Goal: Information Seeking & Learning: Find specific fact

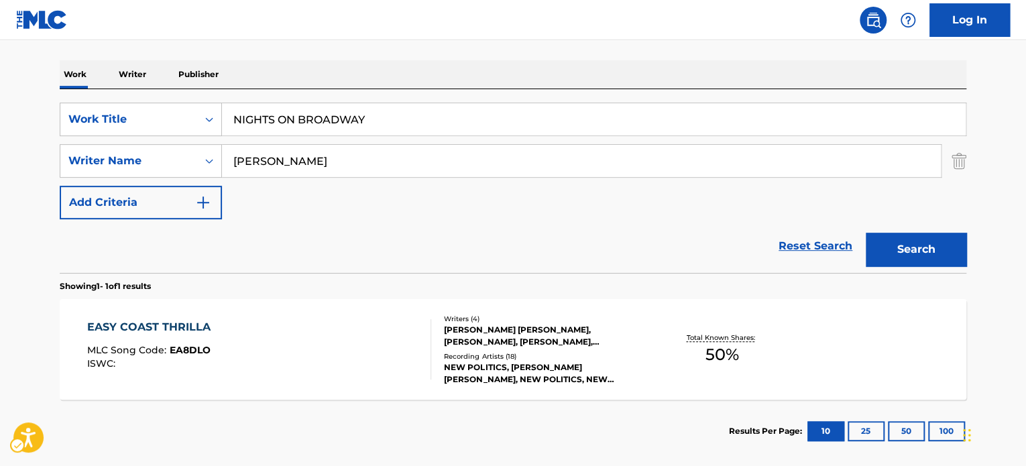
scroll to position [196, 0]
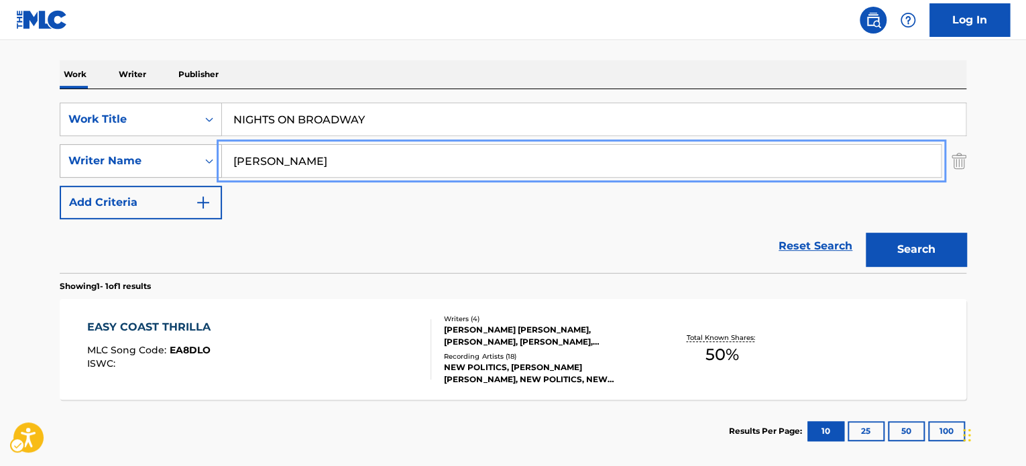
paste input "[PERSON_NAME]"
drag, startPoint x: 158, startPoint y: 162, endPoint x: 81, endPoint y: 168, distance: 77.4
click at [56, 164] on div "The MLC Public Work Search The accuracy and completeness of The MLC's data is d…" at bounding box center [513, 170] width 939 height 585
type input "[PERSON_NAME]"
click at [920, 244] on button "Search" at bounding box center [916, 250] width 101 height 34
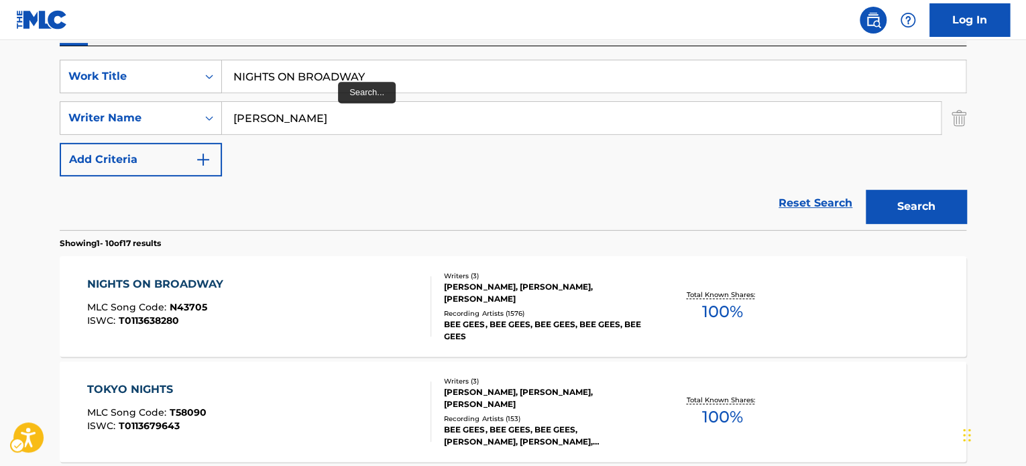
scroll to position [226, 0]
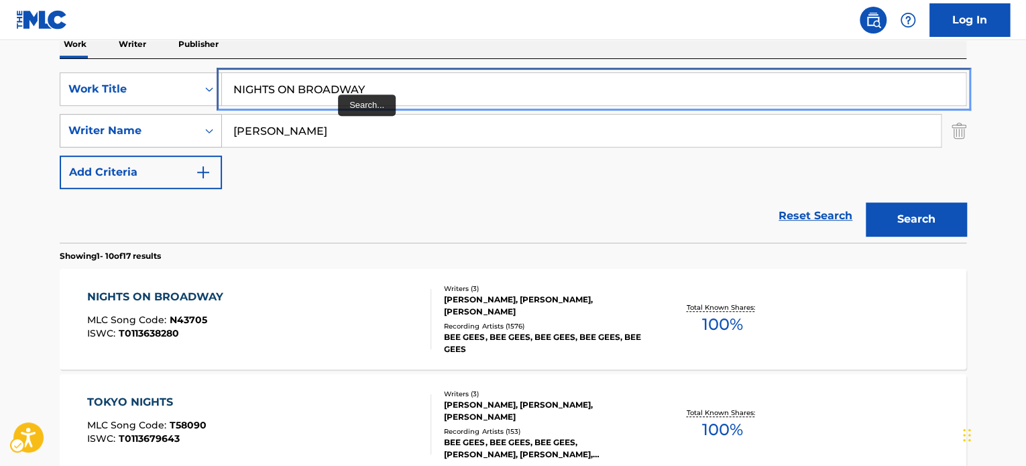
paste input "LETS GET FREAK"
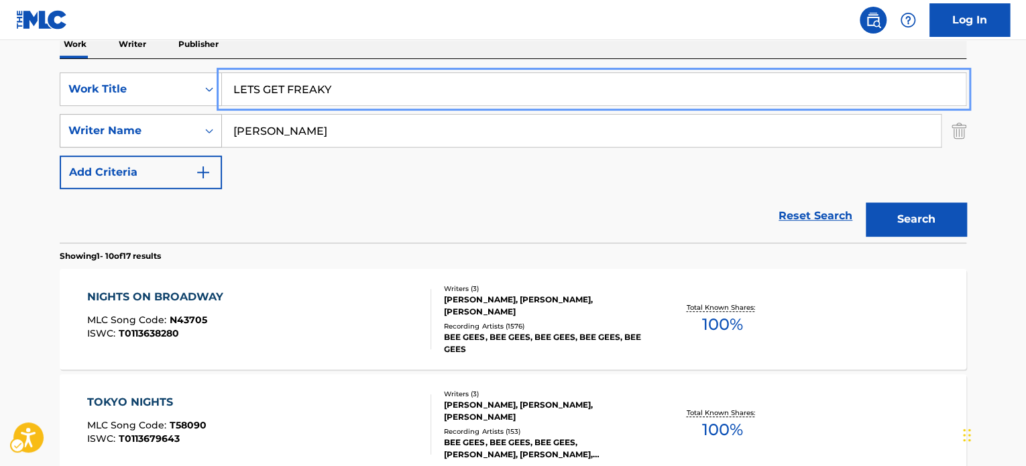
drag, startPoint x: 385, startPoint y: 89, endPoint x: 83, endPoint y: 123, distance: 304.4
click at [83, 121] on div "SearchWithCriteria28ba36c7-1f0b-4042-9f52-ce5cf79e7e3f Work Title LETS GET FREA…" at bounding box center [513, 130] width 907 height 117
type input "LETS GET FREAKY"
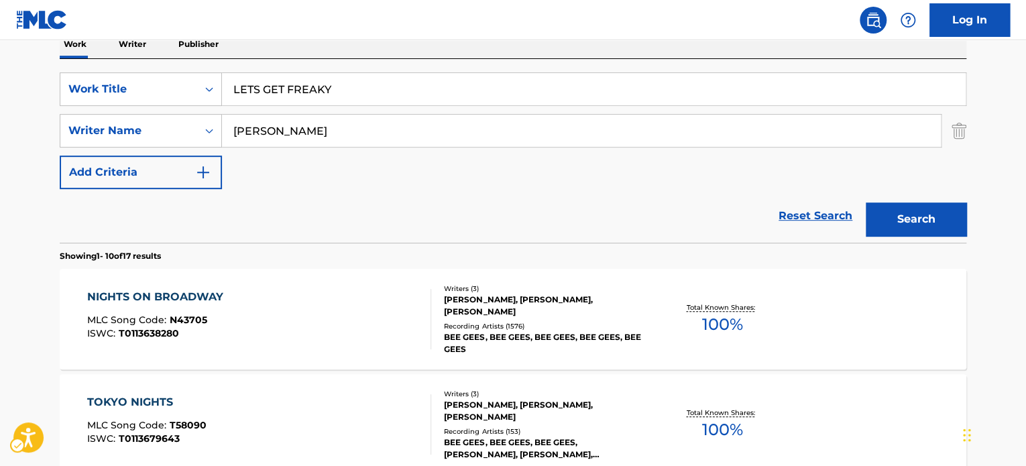
click at [311, 205] on div "Reset Search Search" at bounding box center [513, 216] width 907 height 54
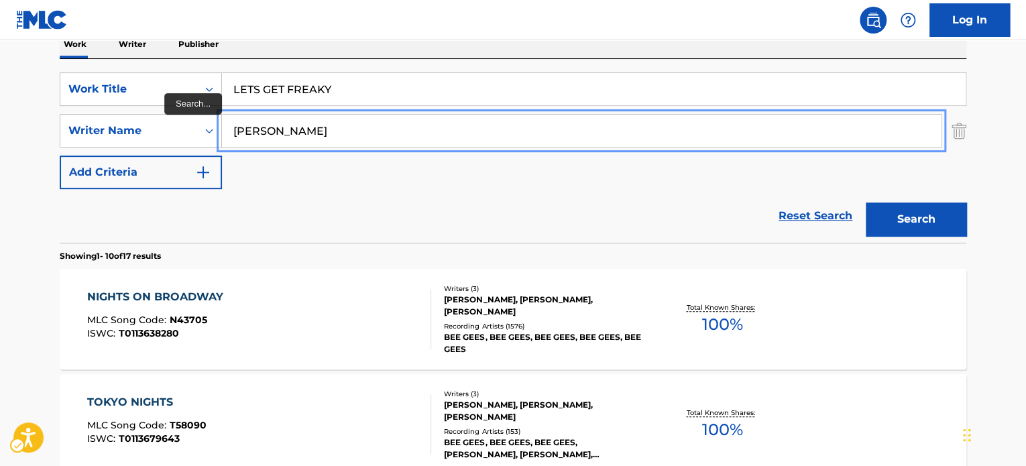
paste input "[PERSON_NAME]"
drag, startPoint x: 347, startPoint y: 134, endPoint x: 20, endPoint y: 154, distance: 327.4
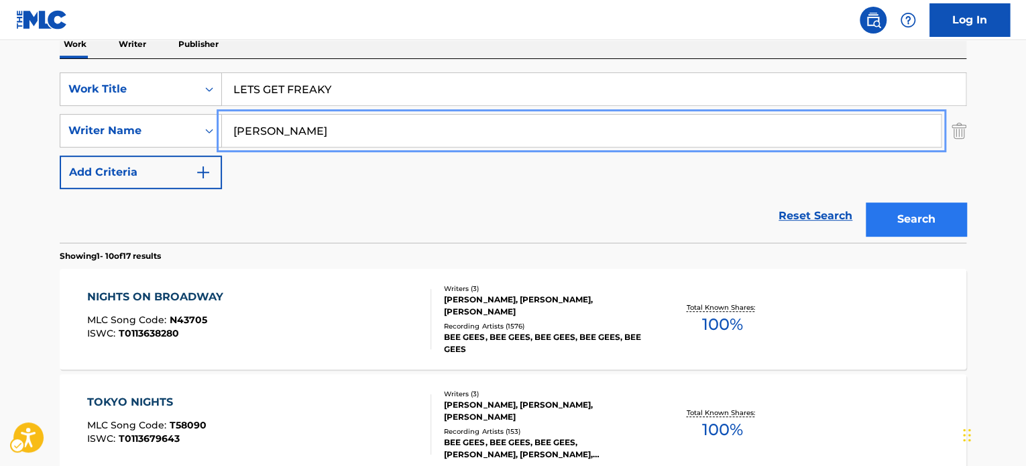
type input "[PERSON_NAME]"
click at [894, 207] on button "Search" at bounding box center [916, 220] width 101 height 34
